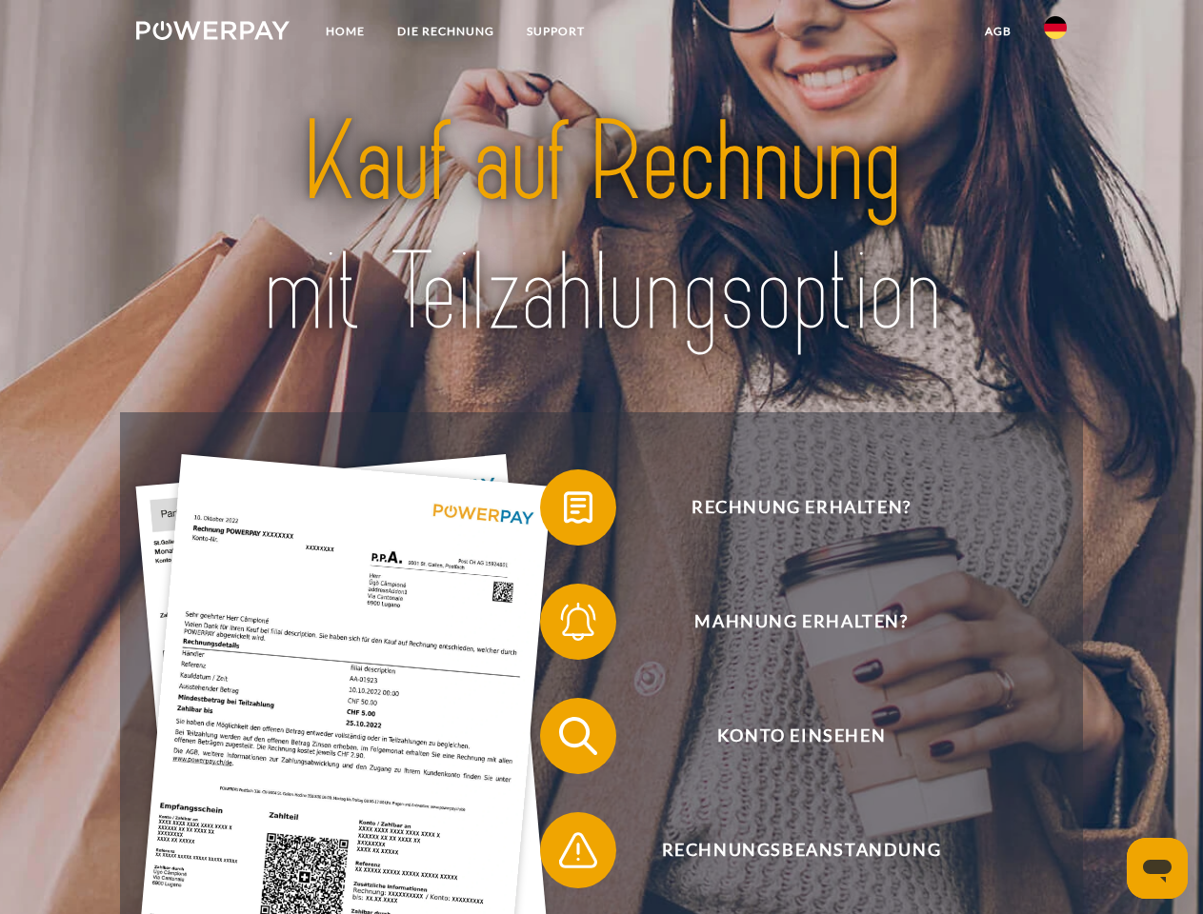
click at [212, 33] on img at bounding box center [212, 30] width 153 height 19
click at [1055, 33] on img at bounding box center [1055, 27] width 23 height 23
click at [997, 31] on link "agb" at bounding box center [998, 31] width 59 height 34
click at [564, 511] on span at bounding box center [549, 507] width 95 height 95
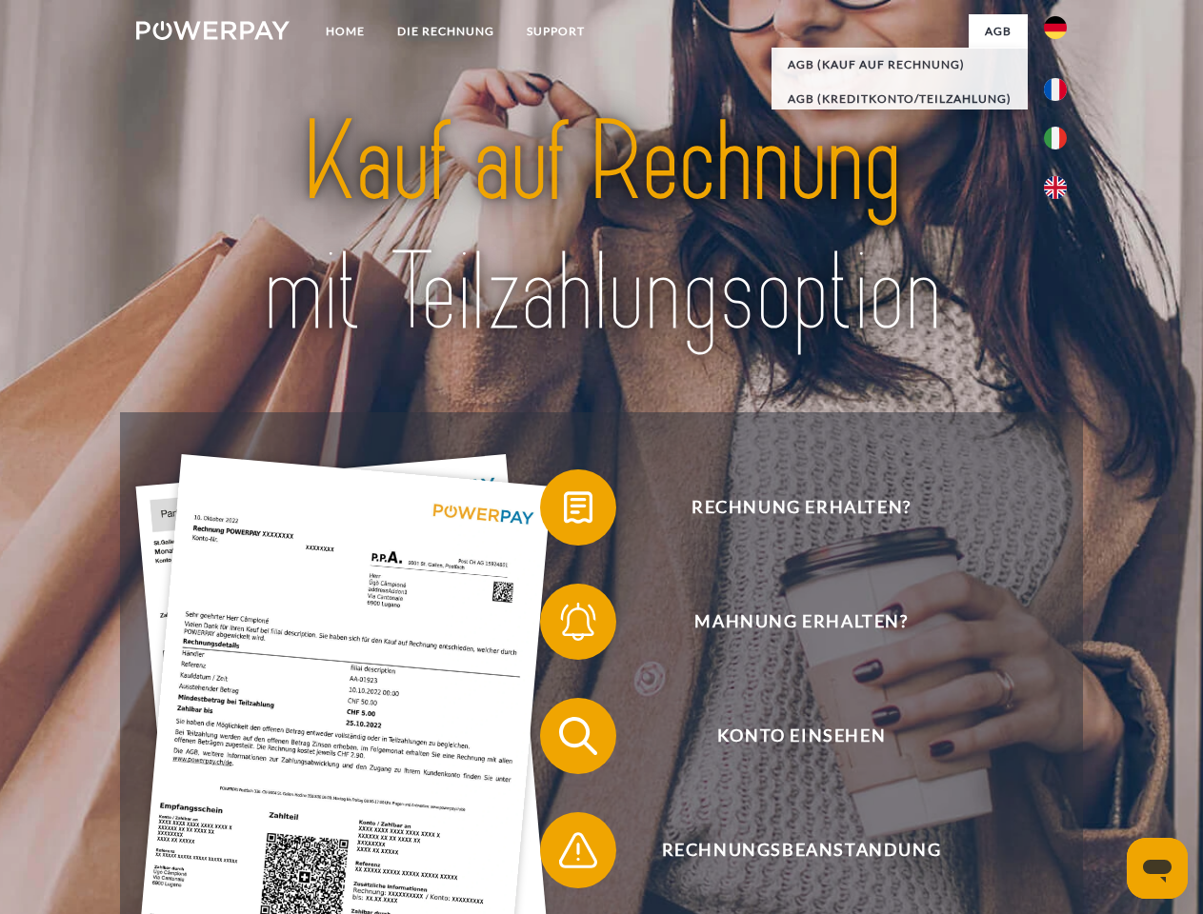
click at [564, 626] on span at bounding box center [549, 621] width 95 height 95
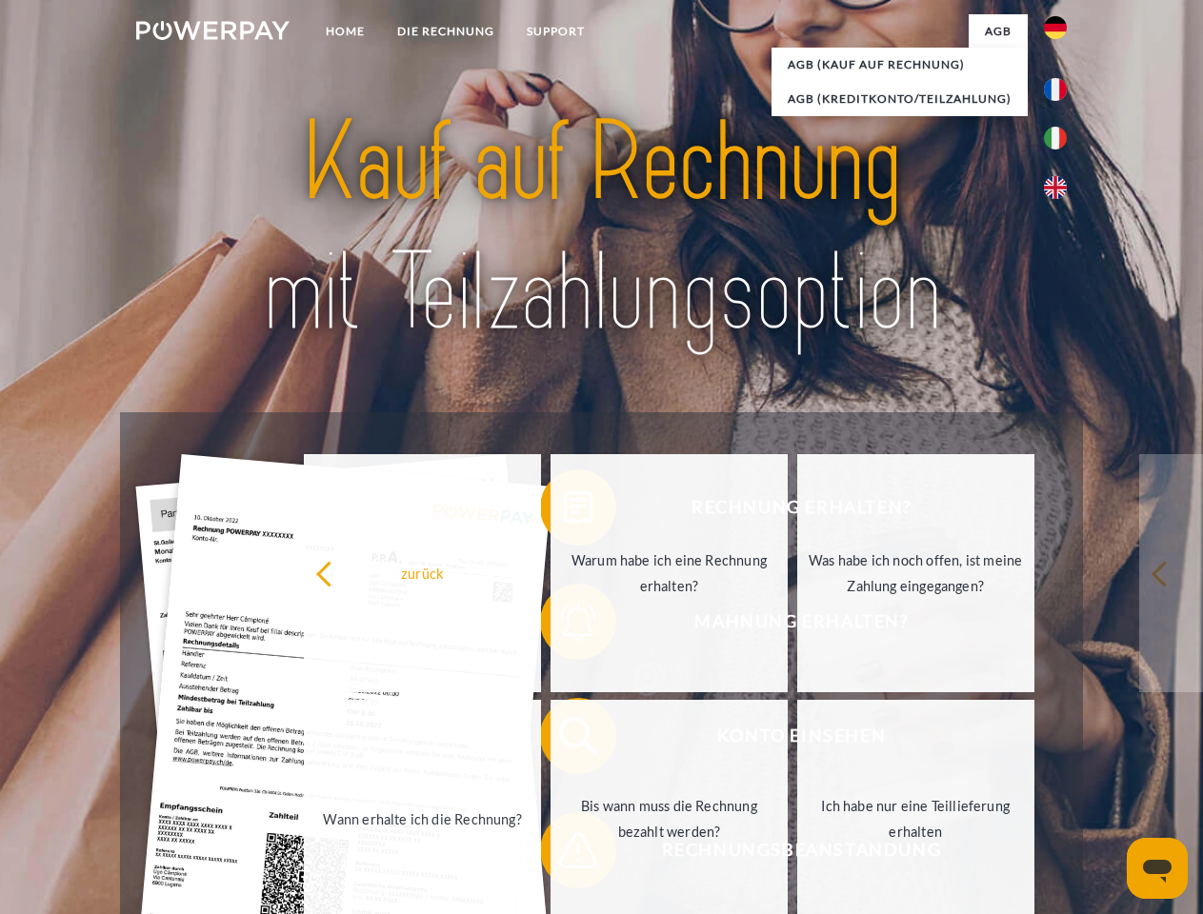
click at [564, 740] on link "Bis wann muss die Rechnung bezahlt werden?" at bounding box center [668, 819] width 237 height 238
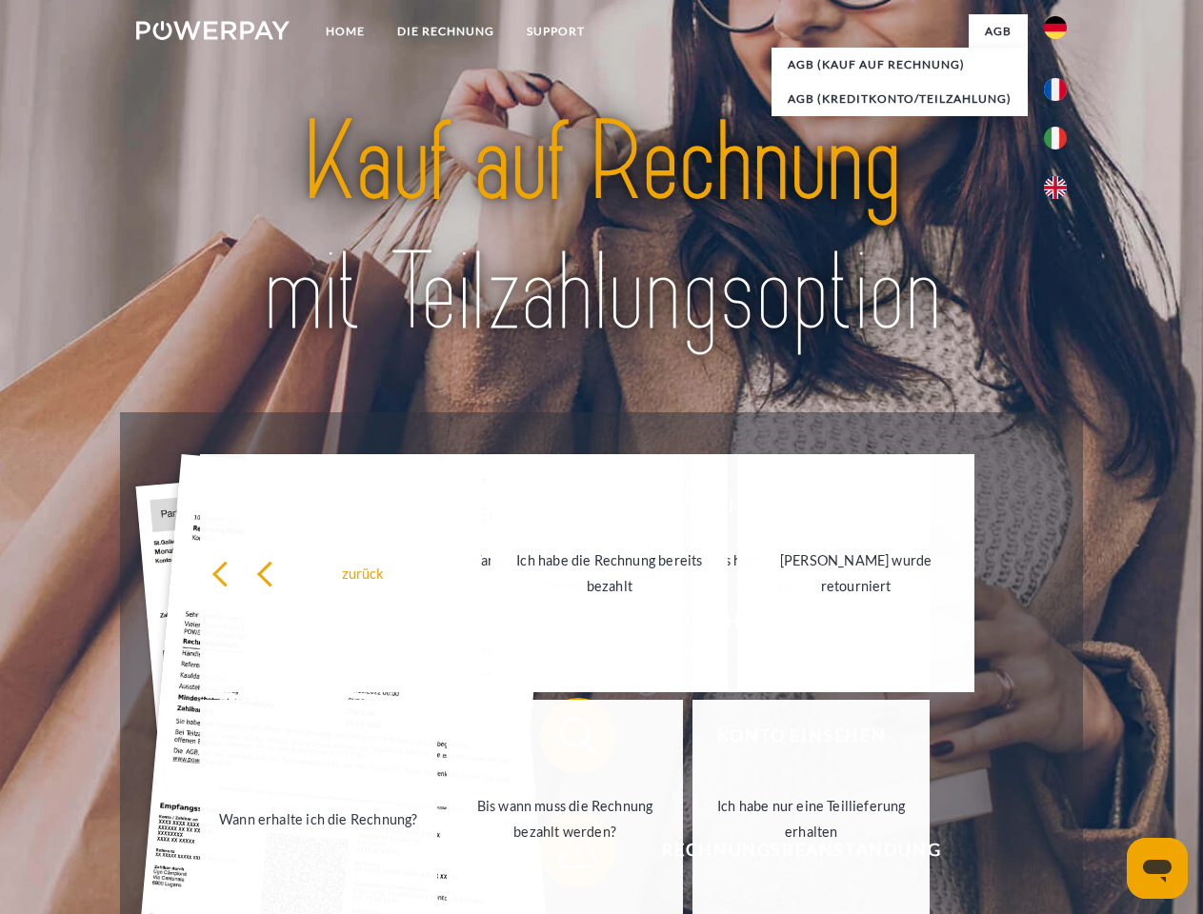
click at [692, 854] on link "Ich habe nur eine Teillieferung erhalten" at bounding box center [810, 819] width 237 height 238
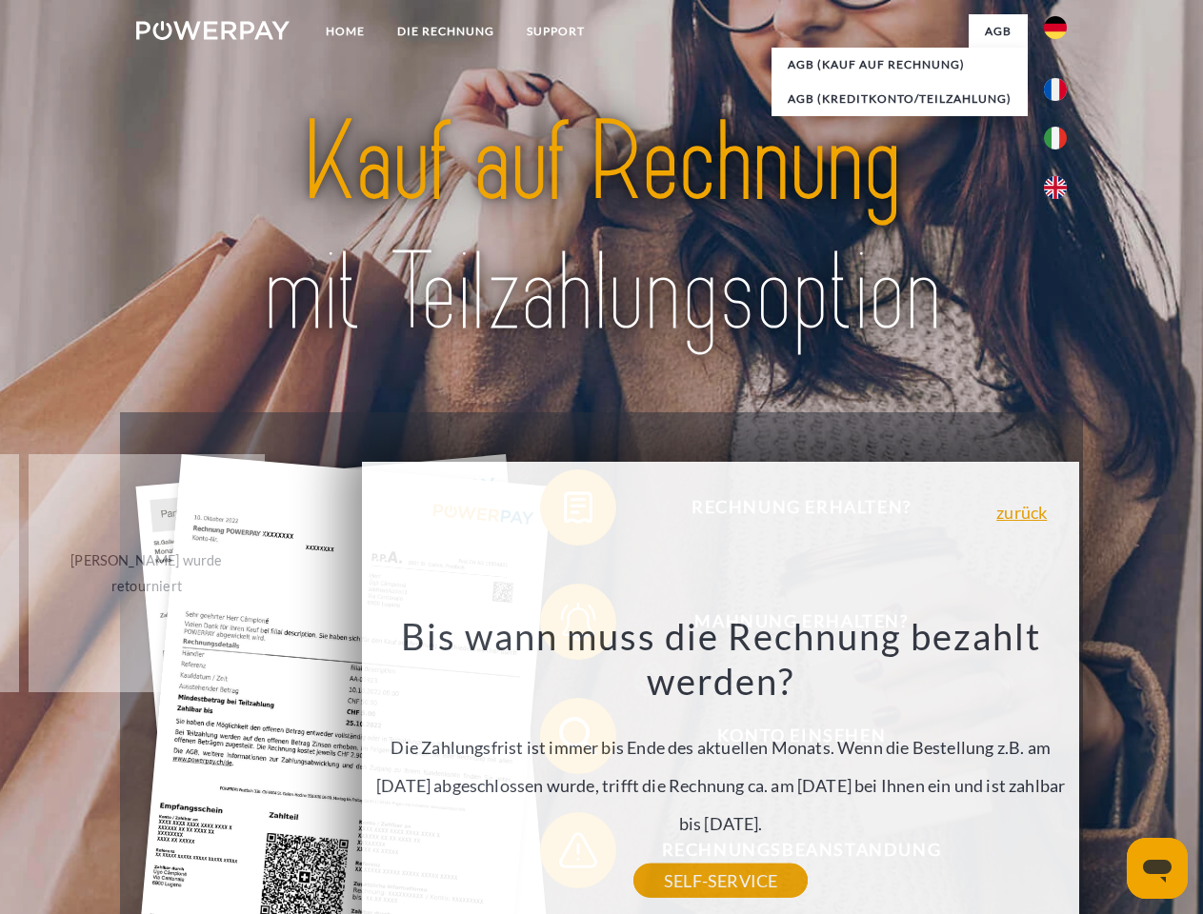
click at [1157, 869] on icon "Messaging-Fenster öffnen" at bounding box center [1157, 871] width 29 height 23
